Goal: Information Seeking & Learning: Learn about a topic

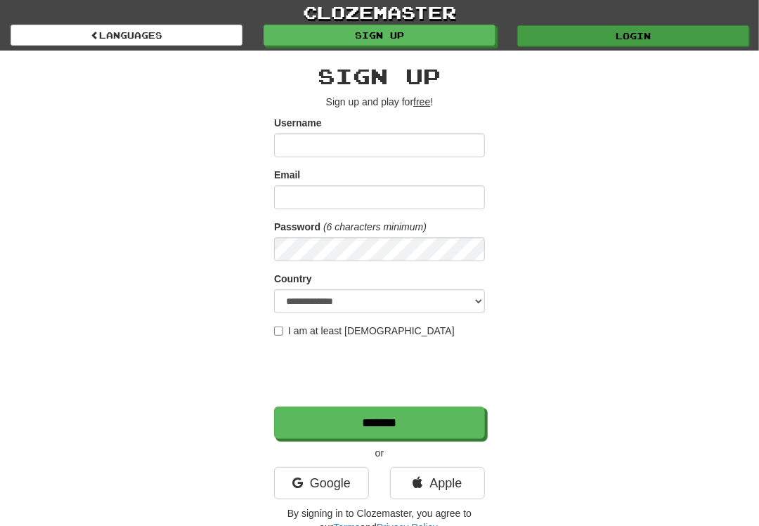
type input "**********"
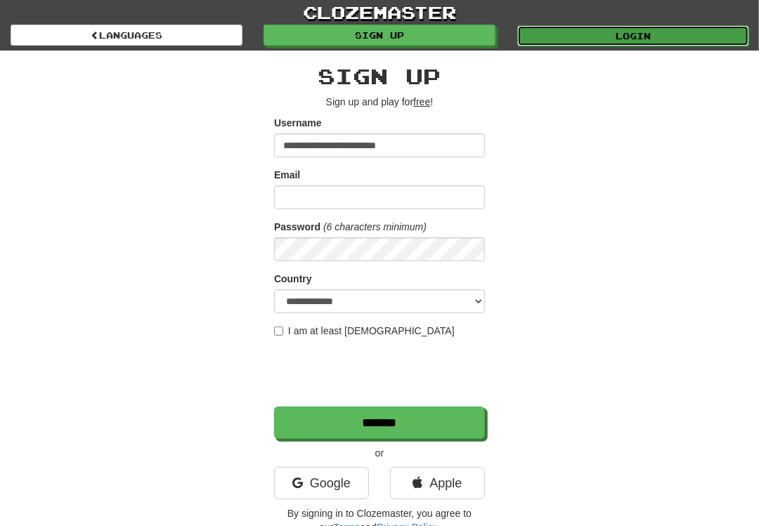
click at [627, 35] on link "Login" at bounding box center [633, 35] width 232 height 21
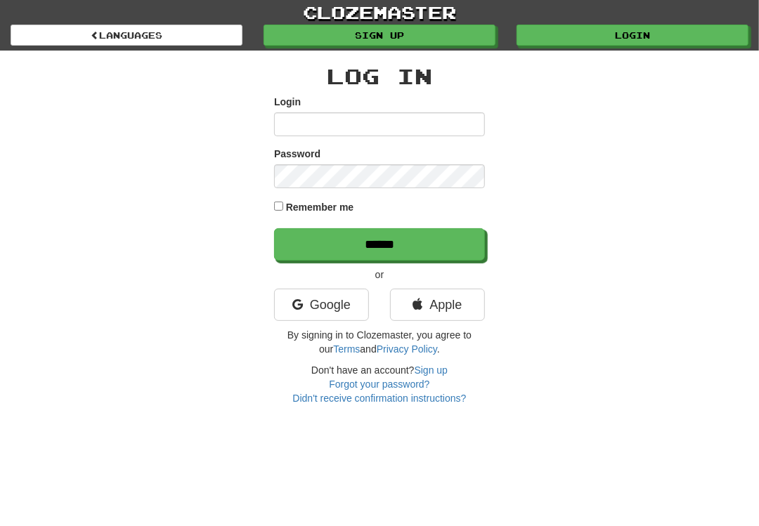
type input "**********"
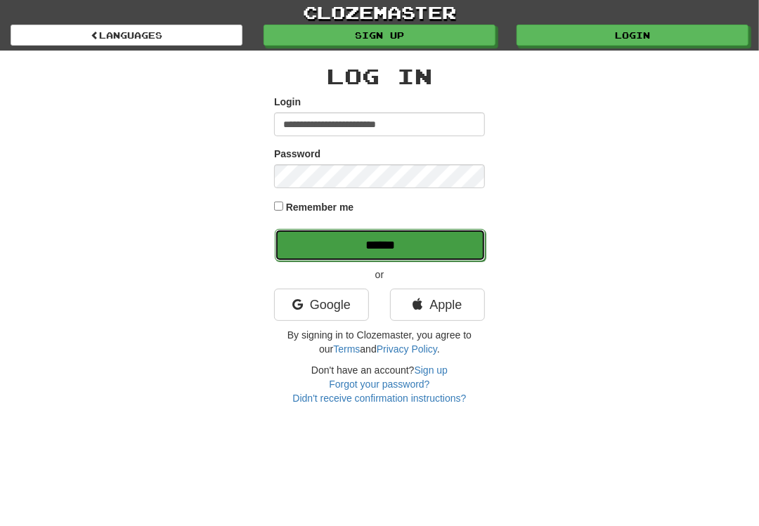
click at [372, 248] on input "******" at bounding box center [380, 245] width 211 height 32
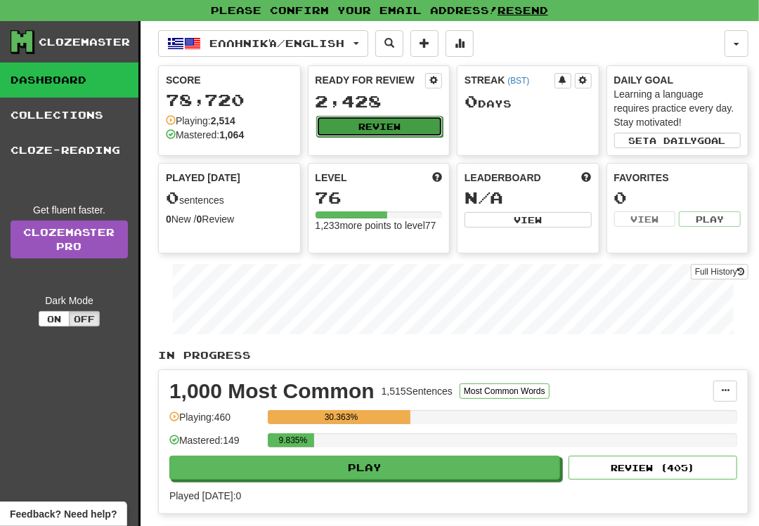
click at [379, 120] on button "Review" at bounding box center [379, 126] width 127 height 21
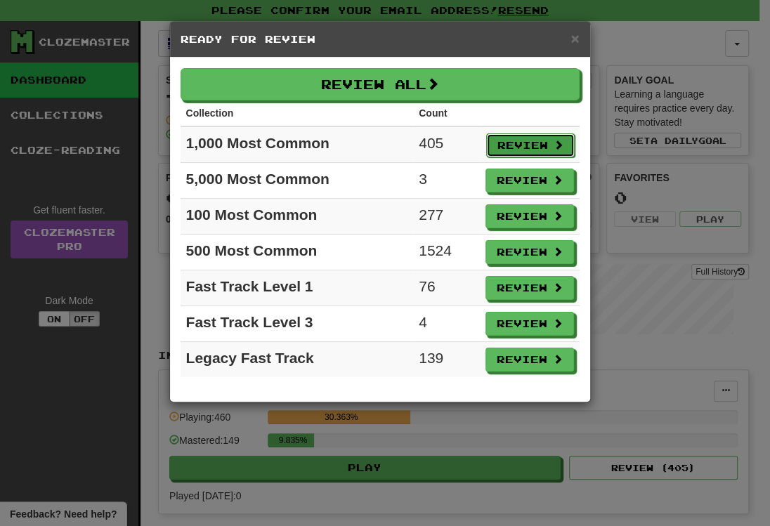
click at [525, 146] on button "Review" at bounding box center [530, 145] width 89 height 24
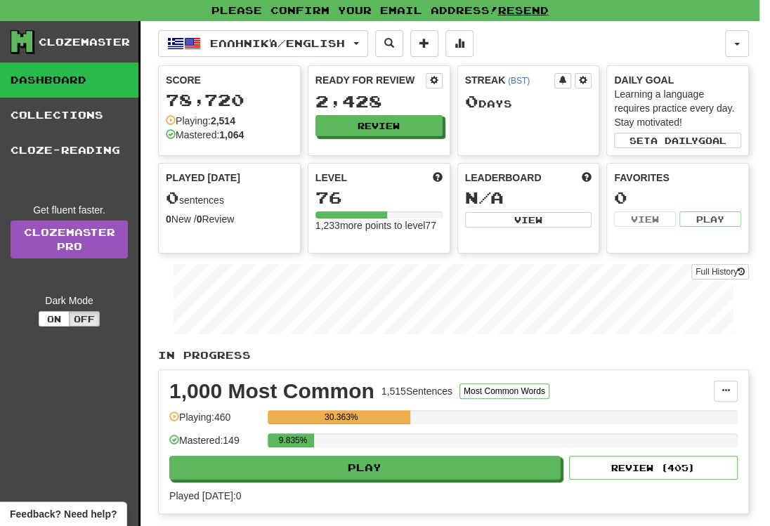
select select "**"
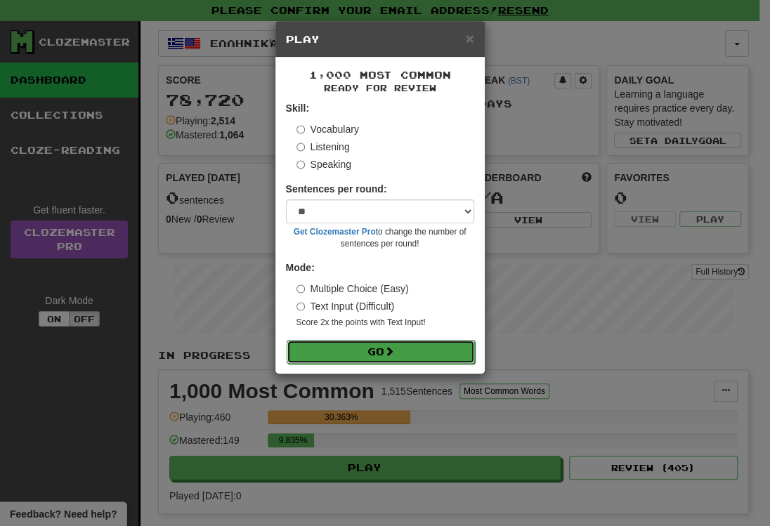
click at [409, 349] on button "Go" at bounding box center [381, 352] width 188 height 24
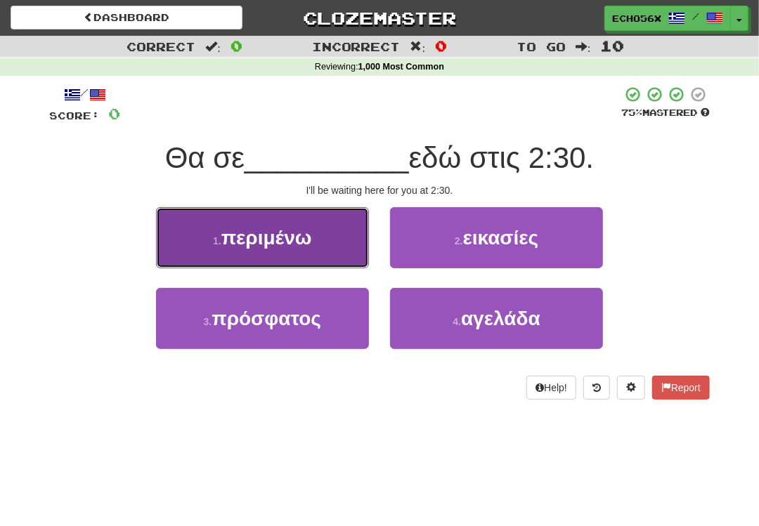
click at [296, 232] on span "περιμένω" at bounding box center [266, 238] width 91 height 22
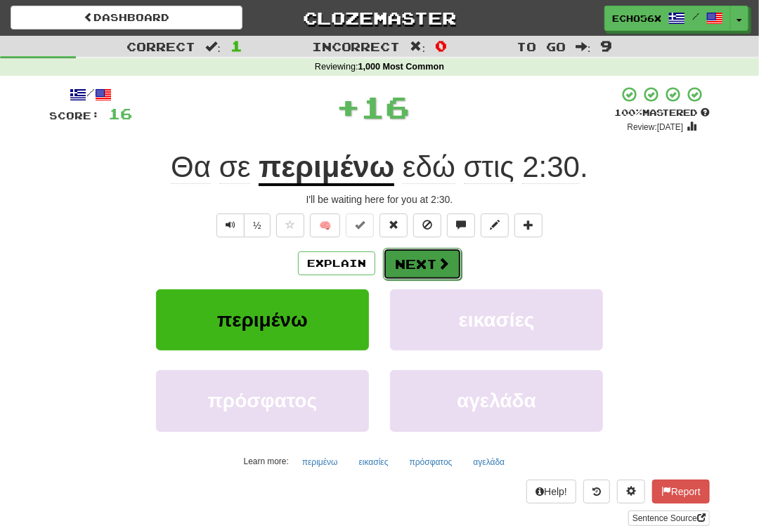
click at [402, 257] on button "Next" at bounding box center [422, 264] width 79 height 32
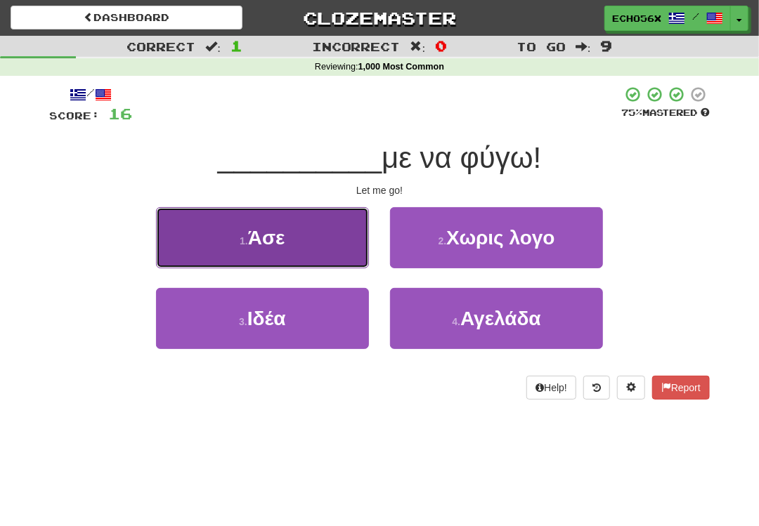
click at [341, 243] on button "1 . Άσε" at bounding box center [262, 237] width 213 height 61
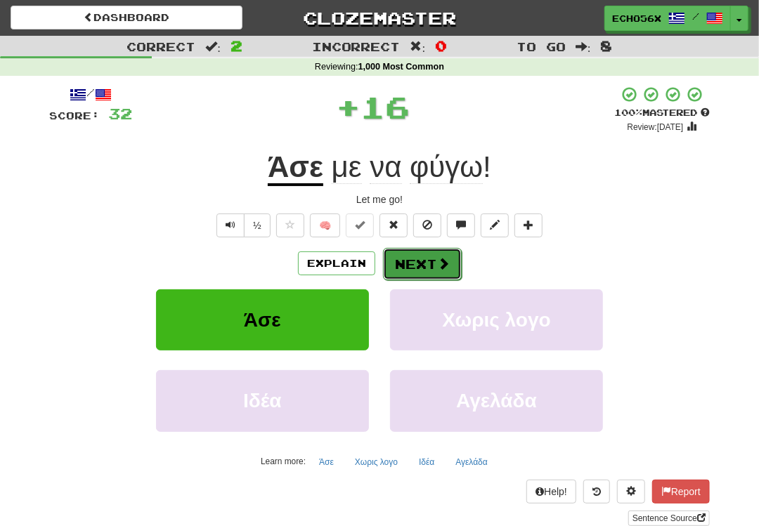
click at [422, 259] on button "Next" at bounding box center [422, 264] width 79 height 32
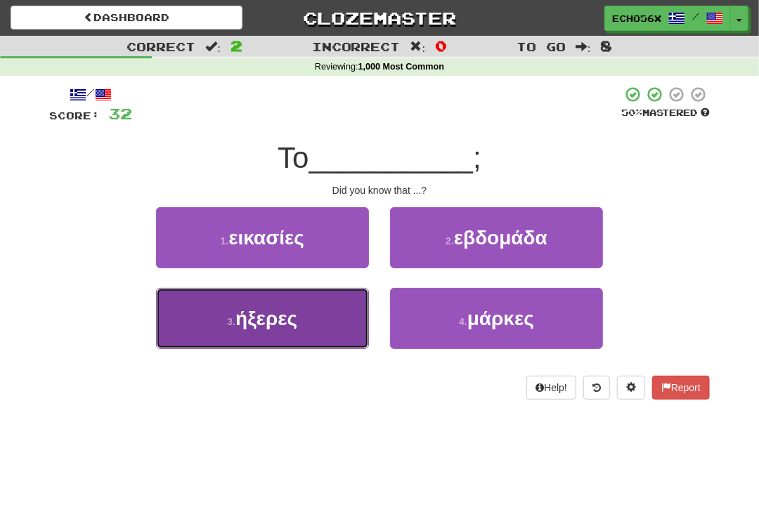
click at [319, 319] on button "3 . ήξερες" at bounding box center [262, 318] width 213 height 61
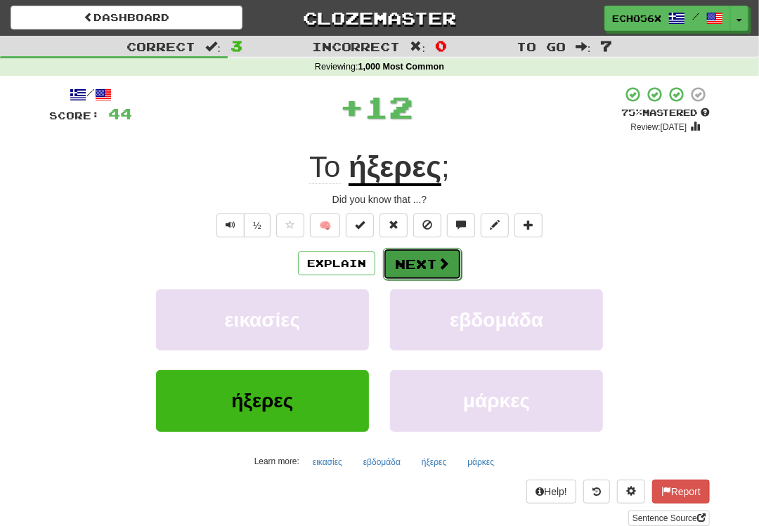
click at [437, 258] on span at bounding box center [443, 263] width 13 height 13
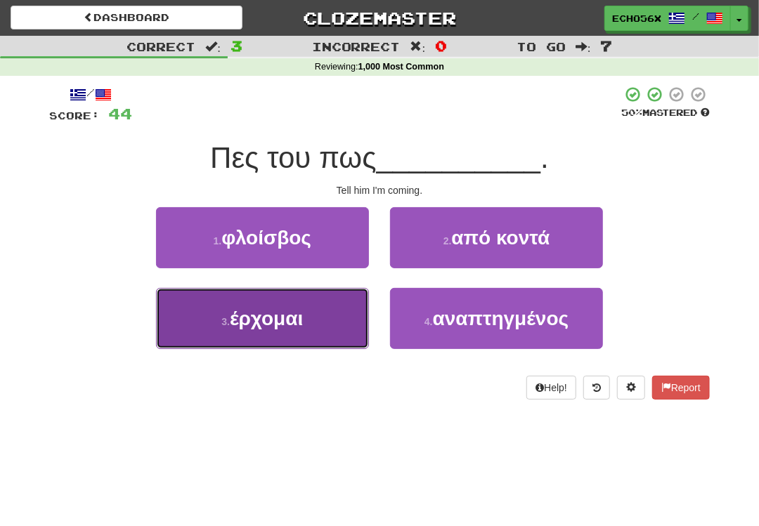
click at [299, 318] on span "έρχομαι" at bounding box center [266, 319] width 73 height 22
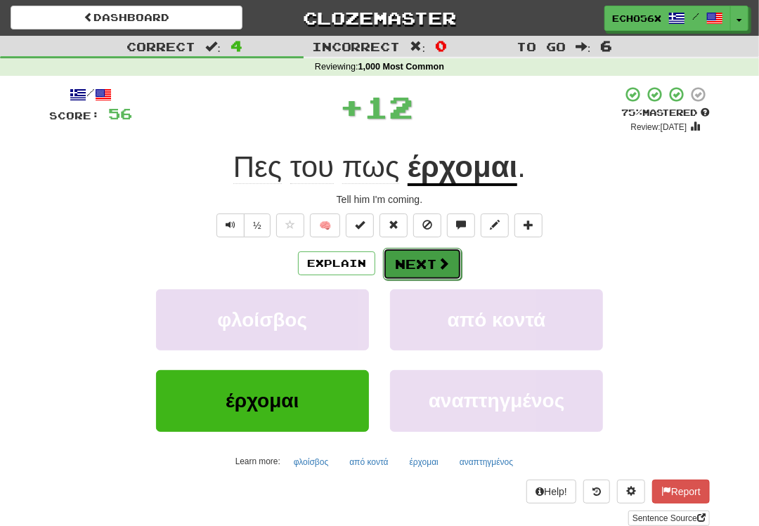
click at [418, 261] on button "Next" at bounding box center [422, 264] width 79 height 32
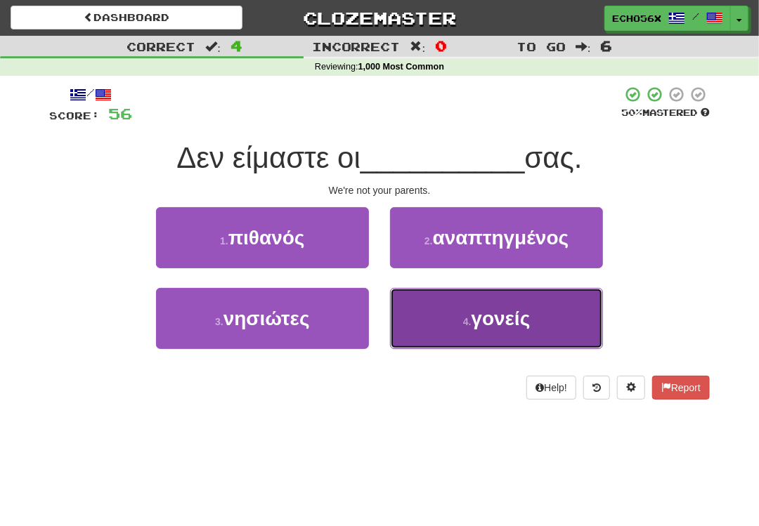
click at [492, 315] on span "γονείς" at bounding box center [500, 319] width 59 height 22
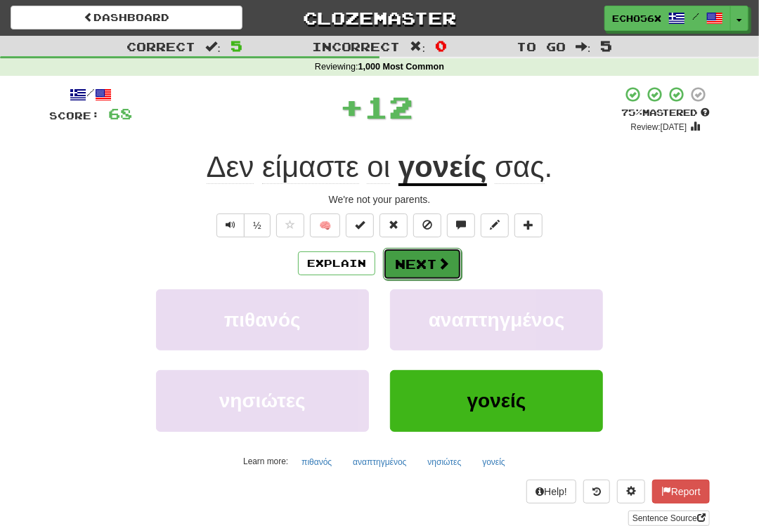
click at [429, 263] on button "Next" at bounding box center [422, 264] width 79 height 32
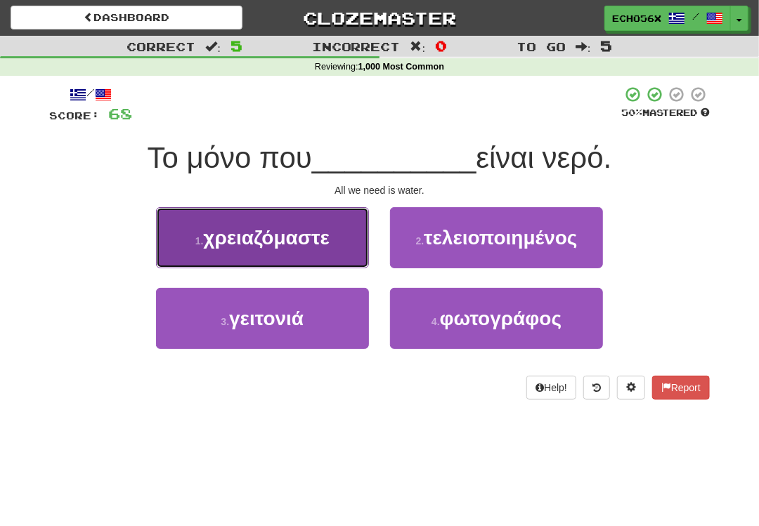
click at [324, 246] on span "χρειαζόμαστε" at bounding box center [266, 238] width 126 height 22
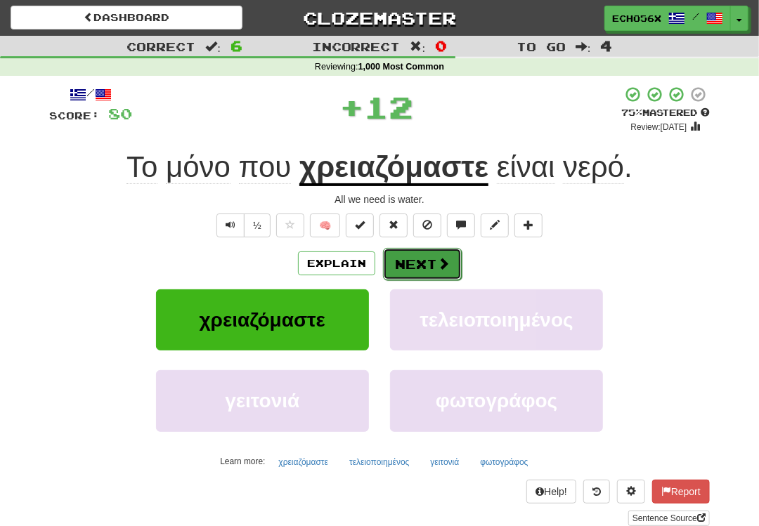
click at [440, 262] on span at bounding box center [443, 263] width 13 height 13
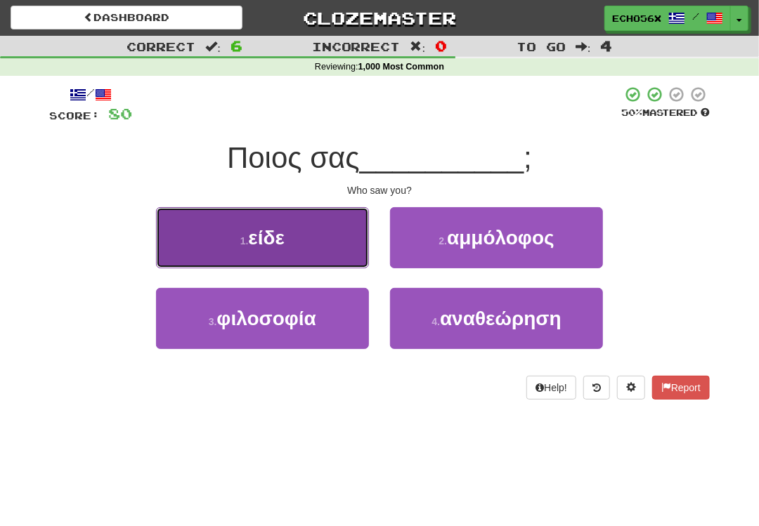
click at [280, 235] on span "είδε" at bounding box center [266, 238] width 36 height 22
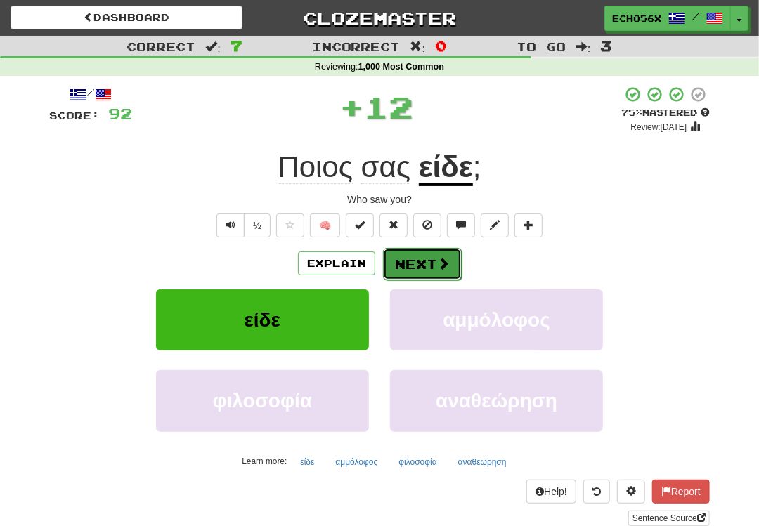
click at [433, 261] on button "Next" at bounding box center [422, 264] width 79 height 32
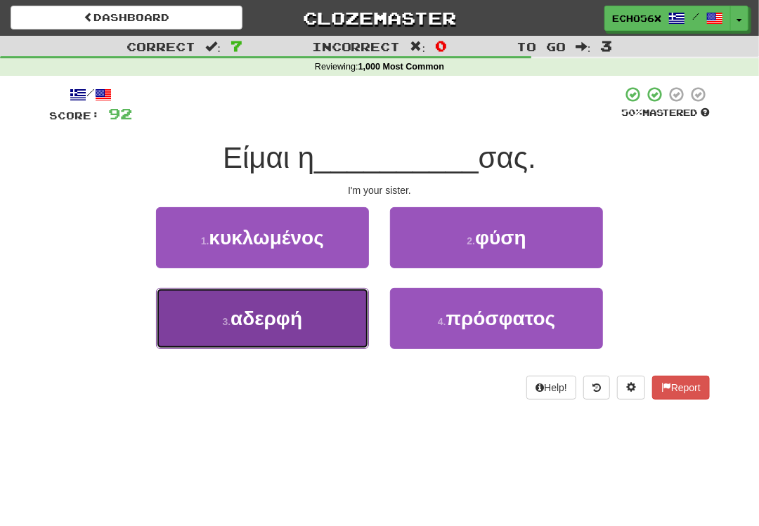
click at [352, 307] on button "3 . αδερφή" at bounding box center [262, 318] width 213 height 61
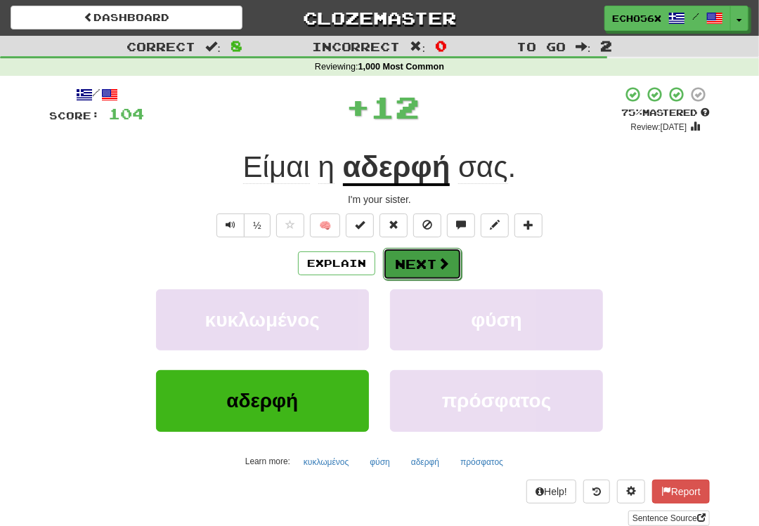
click at [424, 261] on button "Next" at bounding box center [422, 264] width 79 height 32
